Goal: Book appointment/travel/reservation

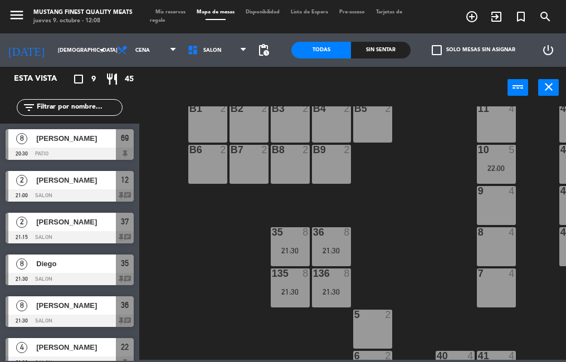
scroll to position [276, 0]
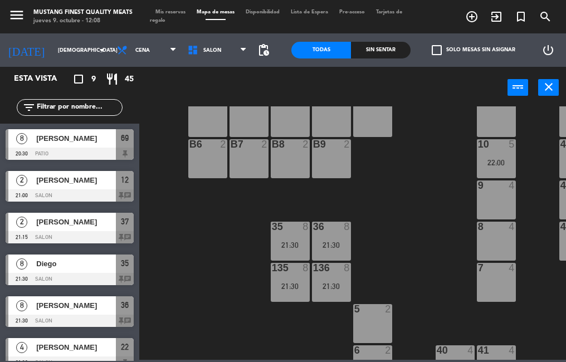
click at [287, 254] on div "35 8 21:30" at bounding box center [290, 241] width 39 height 39
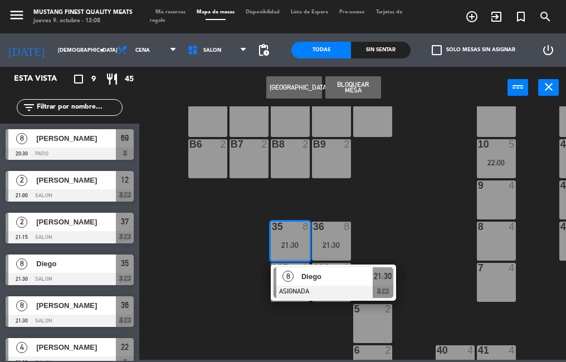
click at [417, 233] on div "73 4 72 4 71 4 69 8 20:30 70 4 80 8 50 2 53 2 52 2 51 2 49 2 68 6 81 8 18 4 16 …" at bounding box center [356, 233] width 422 height 254
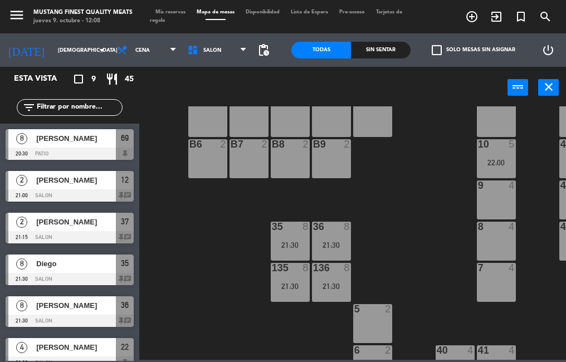
click at [330, 242] on div "21:30" at bounding box center [331, 245] width 39 height 8
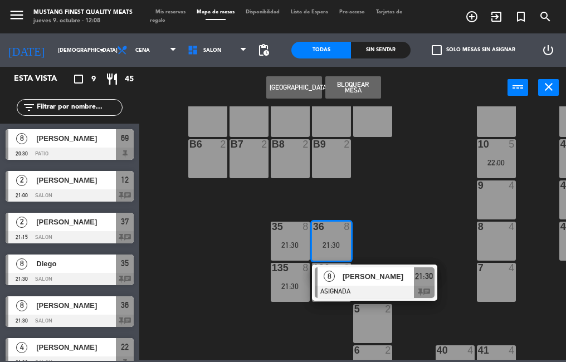
click at [423, 224] on div "73 4 72 4 71 4 69 8 20:30 70 4 80 8 50 2 53 2 52 2 51 2 49 2 68 6 81 8 18 4 16 …" at bounding box center [356, 233] width 422 height 254
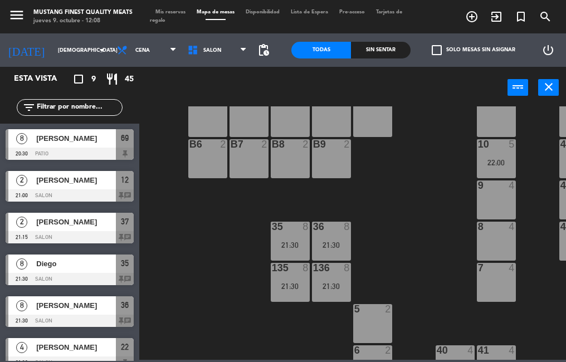
click at [287, 236] on div "35 8 21:30" at bounding box center [290, 241] width 39 height 39
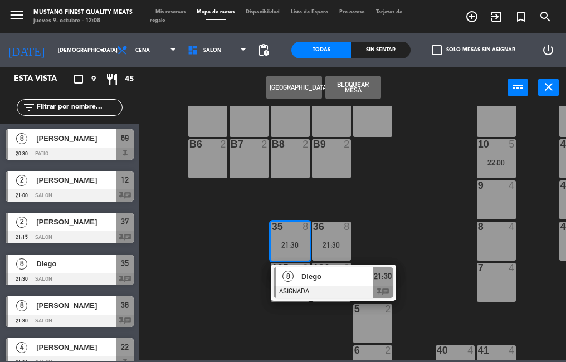
click at [338, 282] on span "Diego" at bounding box center [337, 277] width 71 height 12
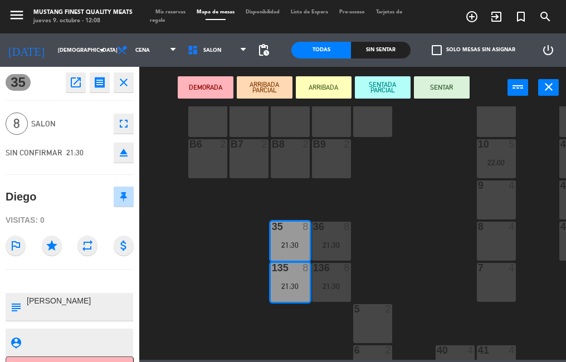
click at [414, 226] on div "73 4 72 4 71 4 69 8 20:30 70 4 80 8 50 2 53 2 52 2 51 2 49 2 68 6 81 8 18 4 16 …" at bounding box center [356, 233] width 422 height 254
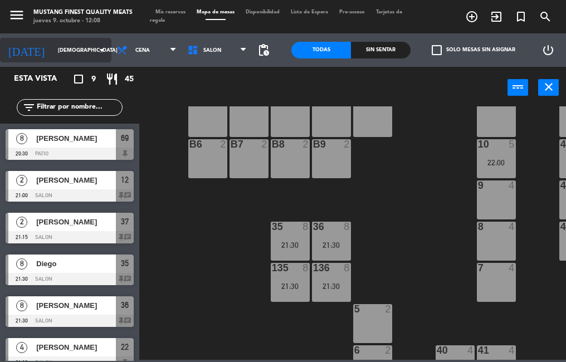
click at [75, 50] on input "[DEMOGRAPHIC_DATA] [DATE]" at bounding box center [88, 50] width 72 height 17
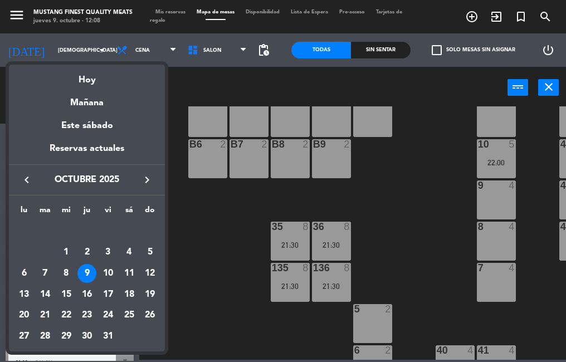
click at [202, 91] on div at bounding box center [283, 181] width 566 height 362
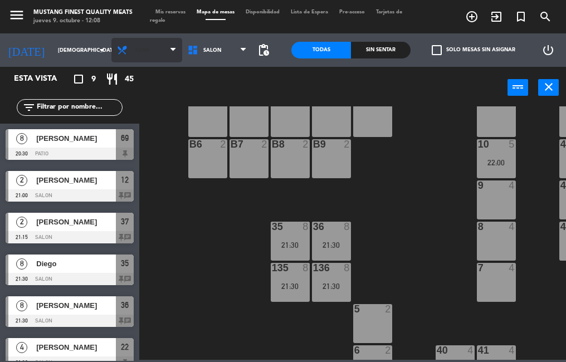
click at [150, 51] on span "Cena" at bounding box center [147, 50] width 71 height 25
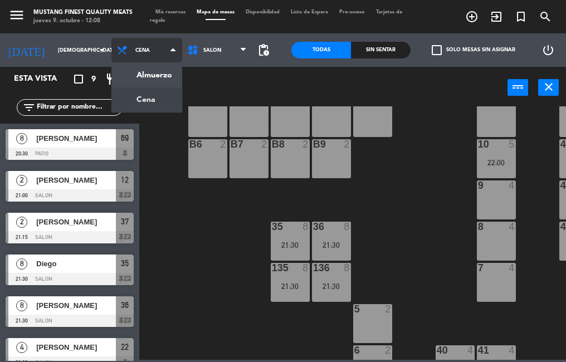
click at [149, 77] on ng-component "menu Mustang Finest Quality Meats jueves 9. octubre - 12:08 Mis reservas Mapa d…" at bounding box center [283, 180] width 566 height 360
